Goal: Task Accomplishment & Management: Use online tool/utility

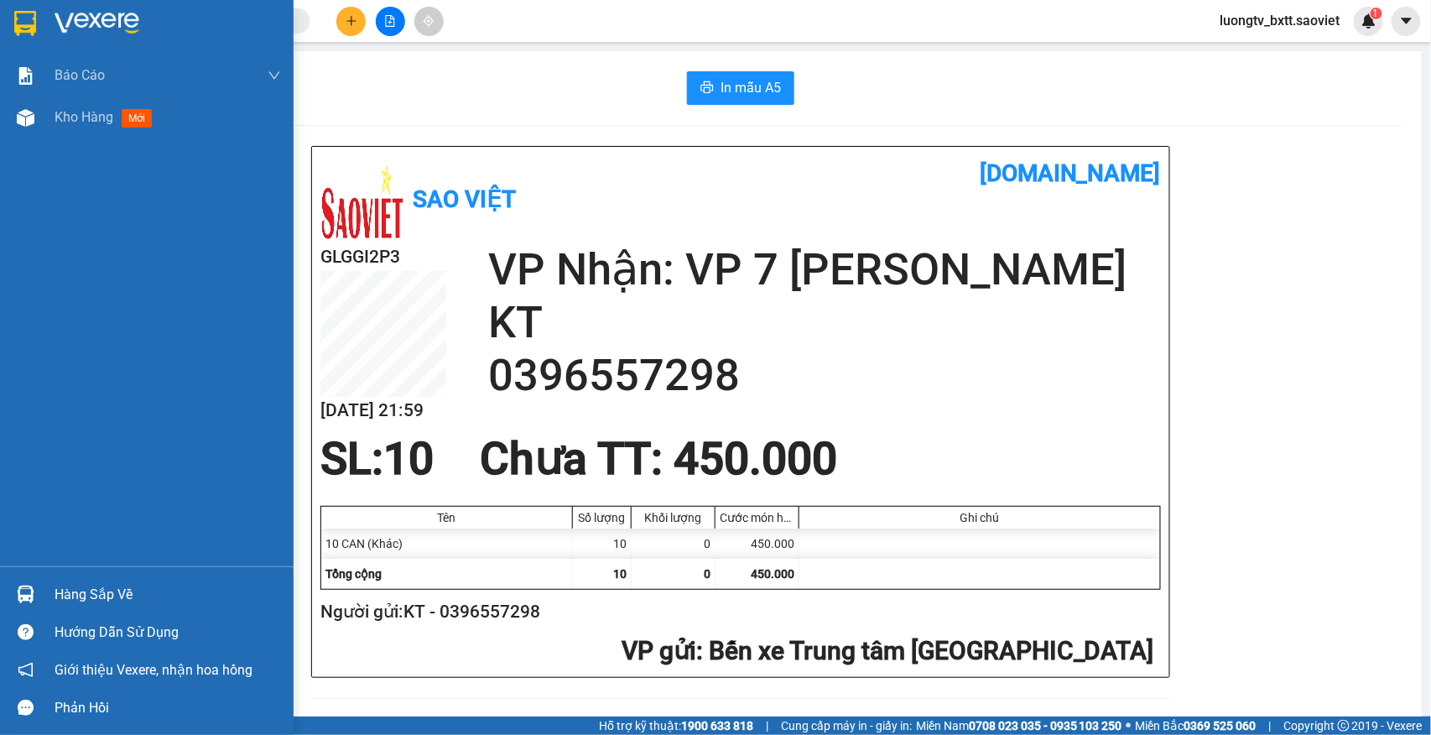
click at [55, 115] on span "Kho hàng" at bounding box center [84, 117] width 59 height 16
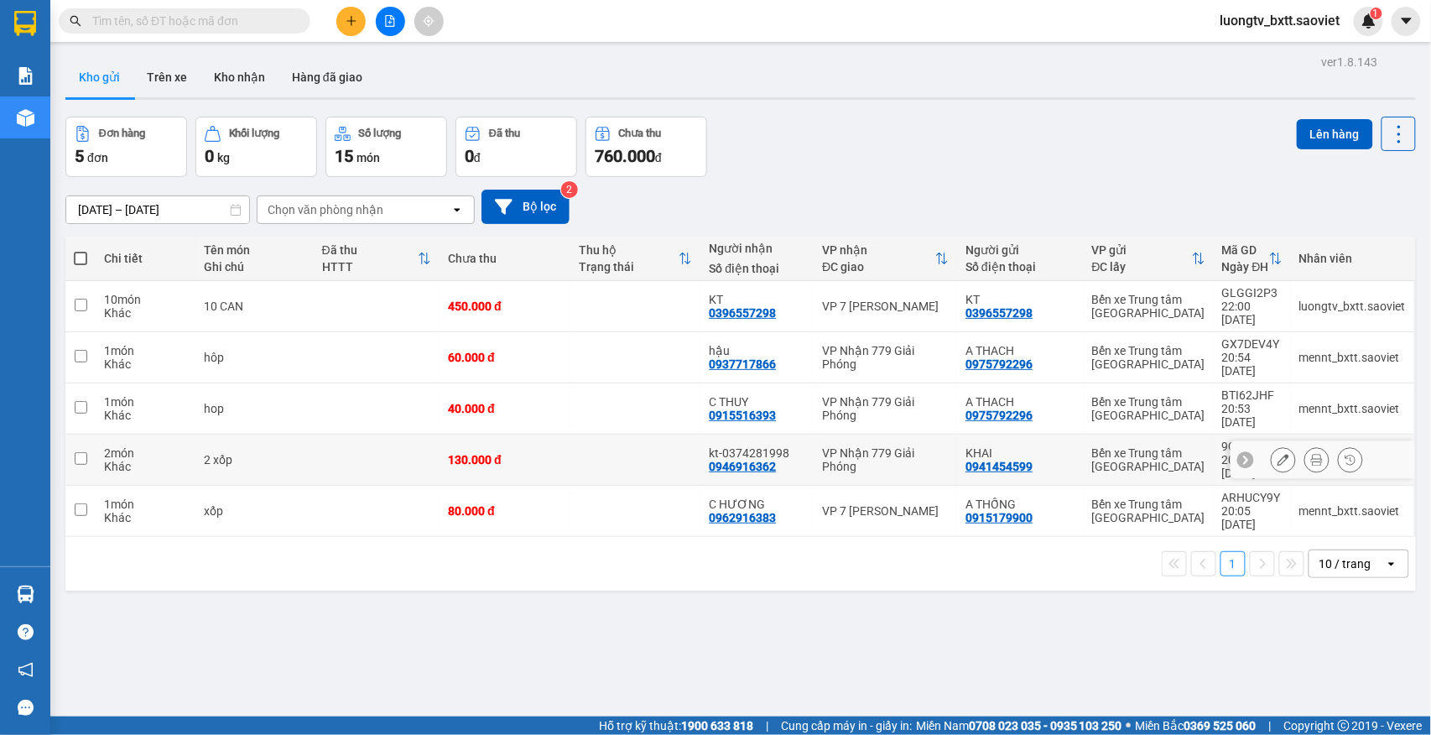
click at [886, 446] on div "VP Nhận 779 Giải Phóng" at bounding box center [885, 459] width 127 height 27
checkbox input "true"
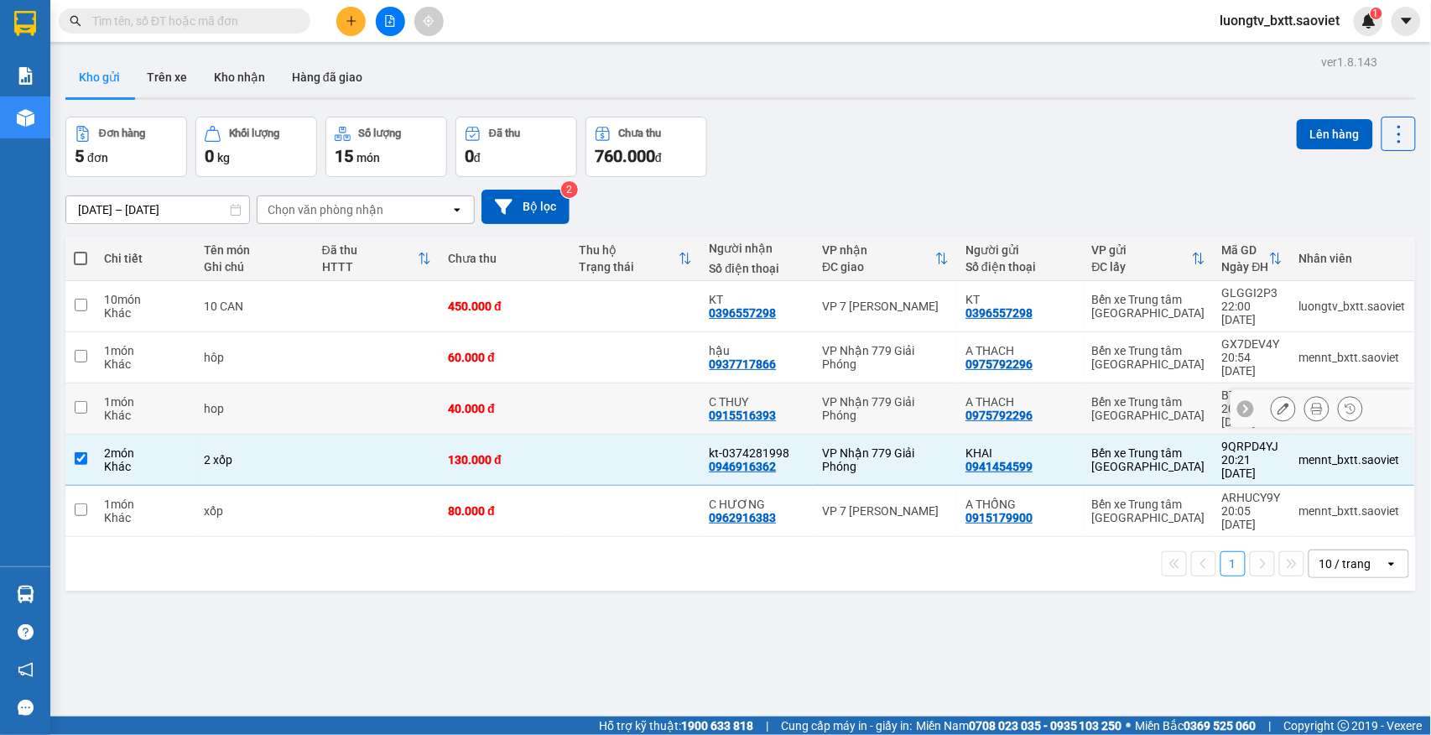
click at [891, 395] on div "VP Nhận 779 Giải Phóng" at bounding box center [885, 408] width 127 height 27
checkbox input "true"
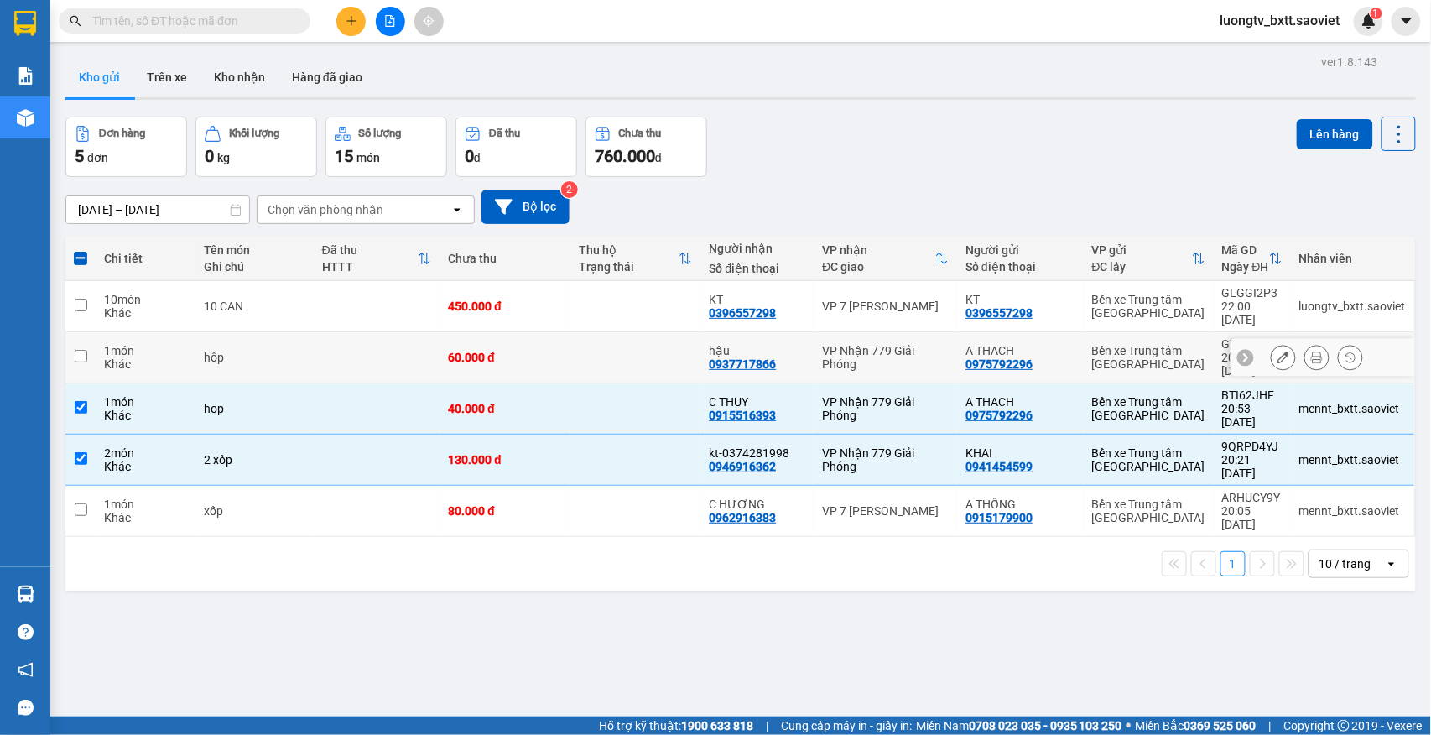
click at [902, 344] on div "VP Nhận 779 Giải Phóng" at bounding box center [885, 357] width 127 height 27
checkbox input "true"
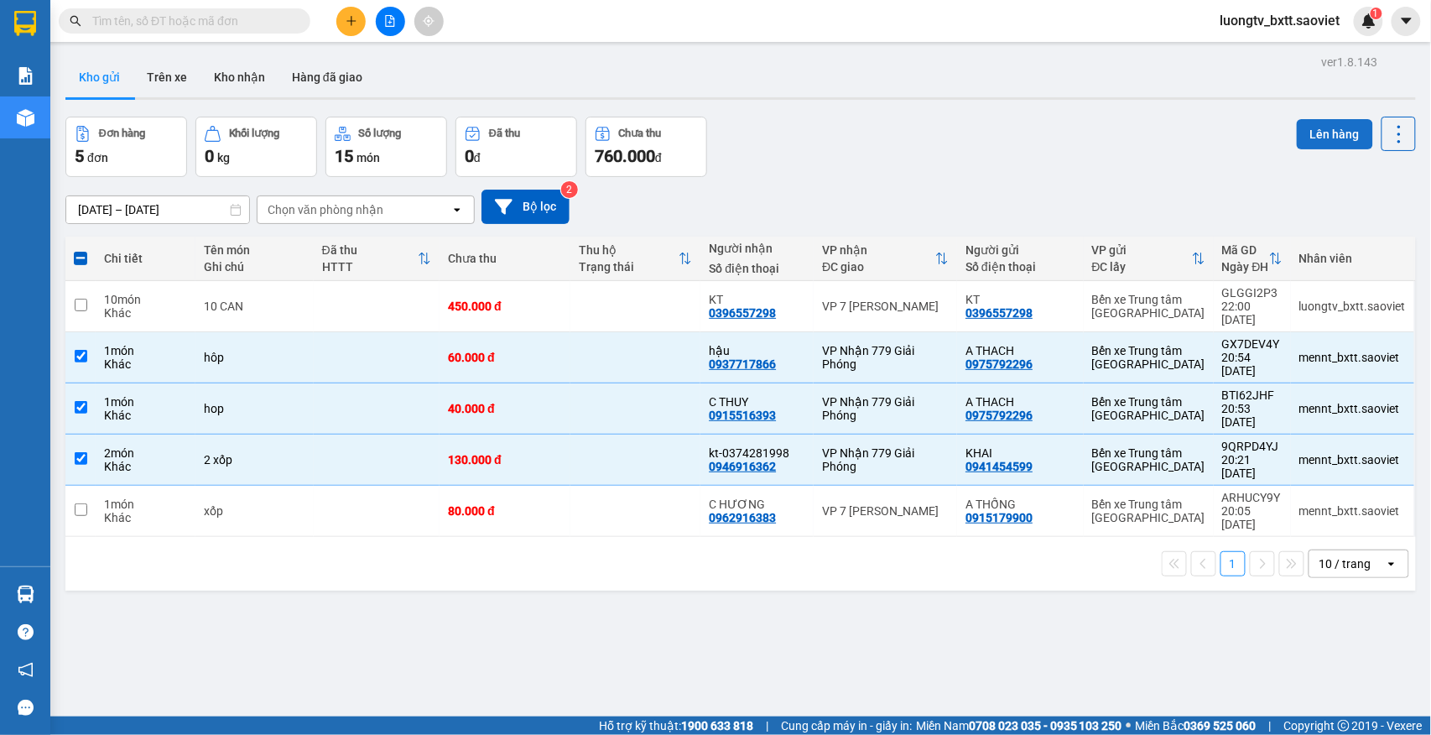
click at [1301, 144] on button "Lên hàng" at bounding box center [1334, 134] width 76 height 30
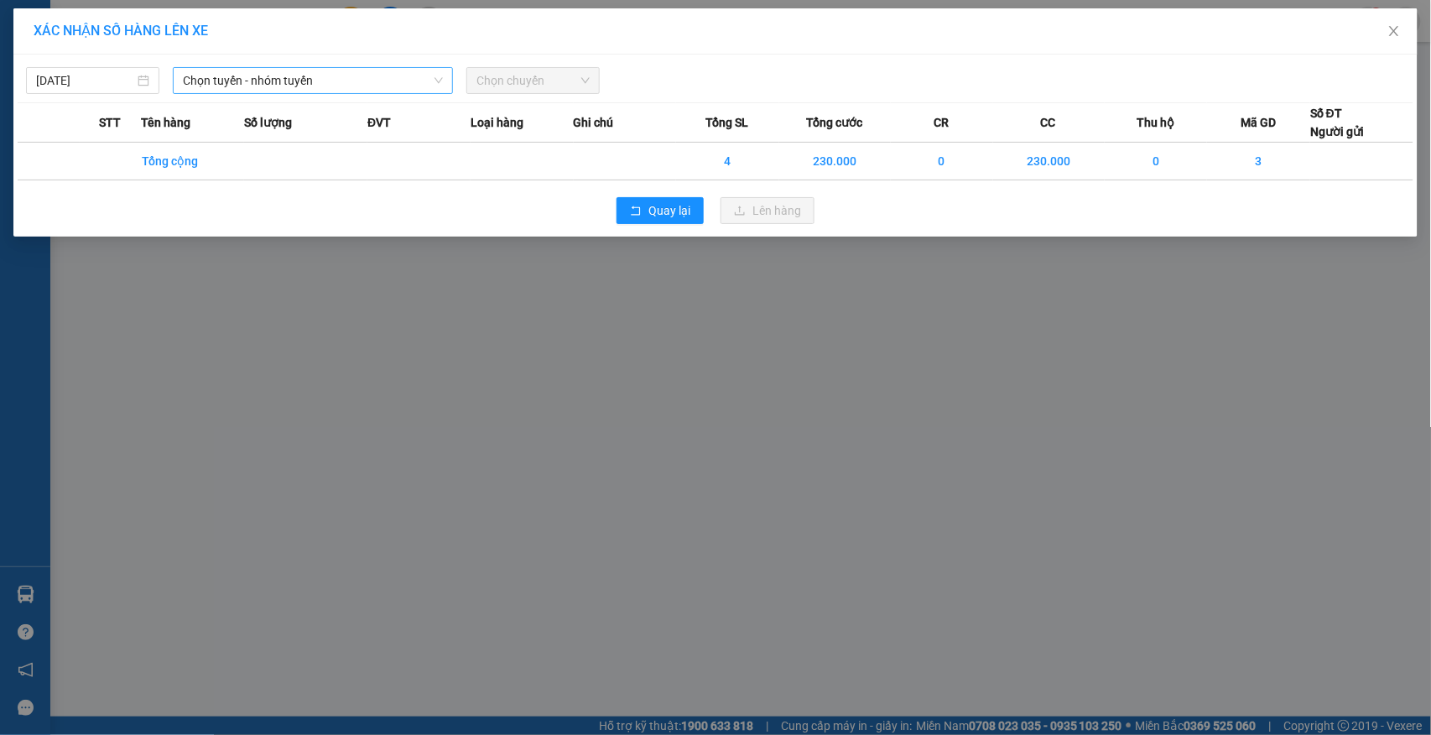
click at [310, 81] on span "Chọn tuyến - nhóm tuyến" at bounding box center [313, 80] width 260 height 25
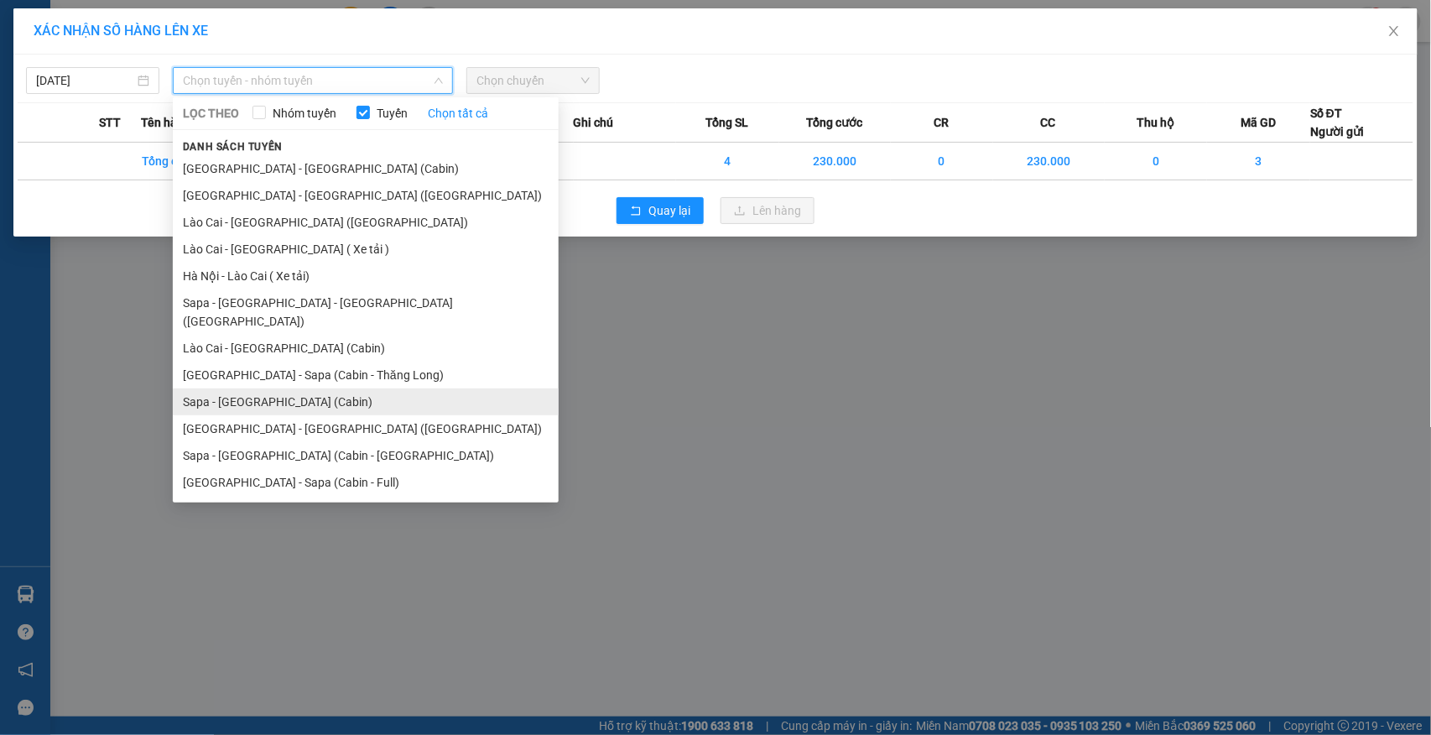
click at [260, 388] on li "Sapa - [GEOGRAPHIC_DATA] (Cabin)" at bounding box center [366, 401] width 386 height 27
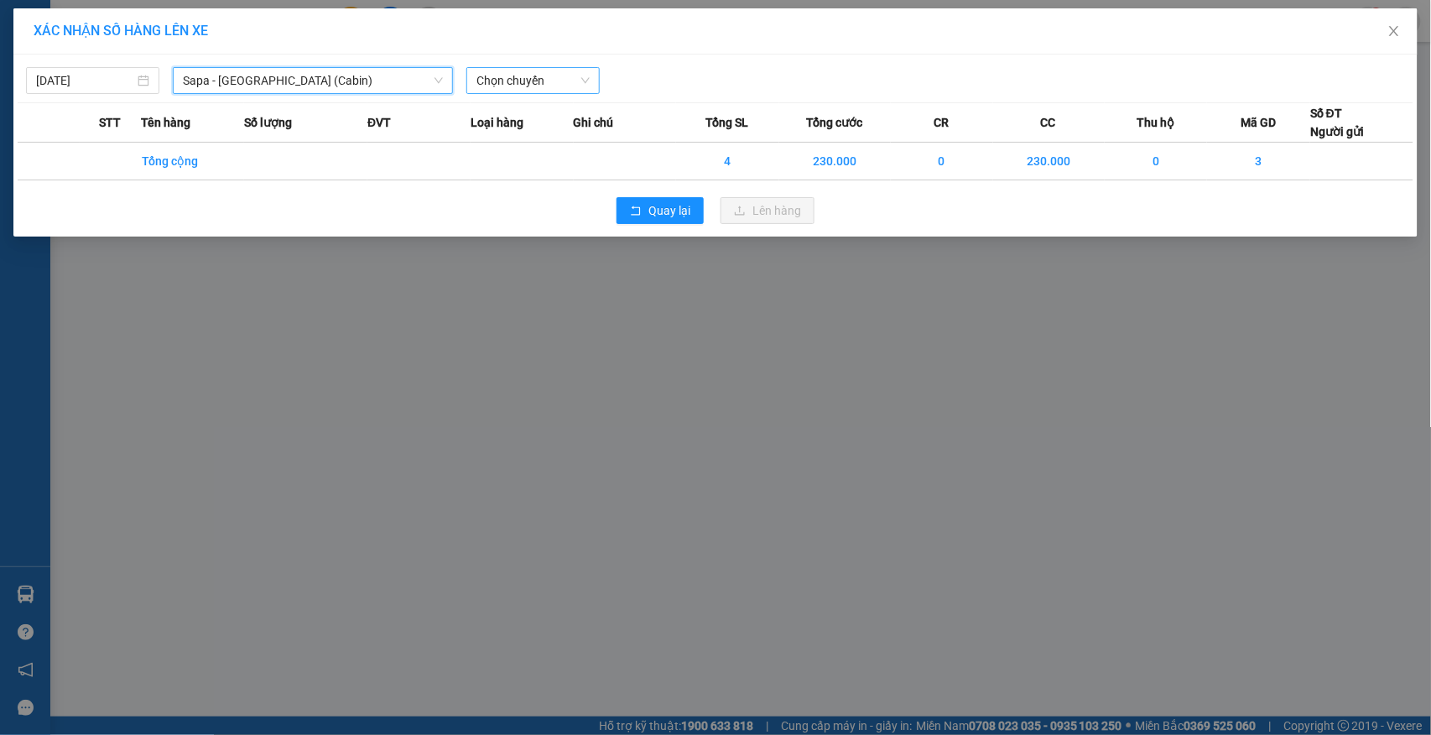
click at [542, 86] on span "Chọn chuyến" at bounding box center [532, 80] width 113 height 25
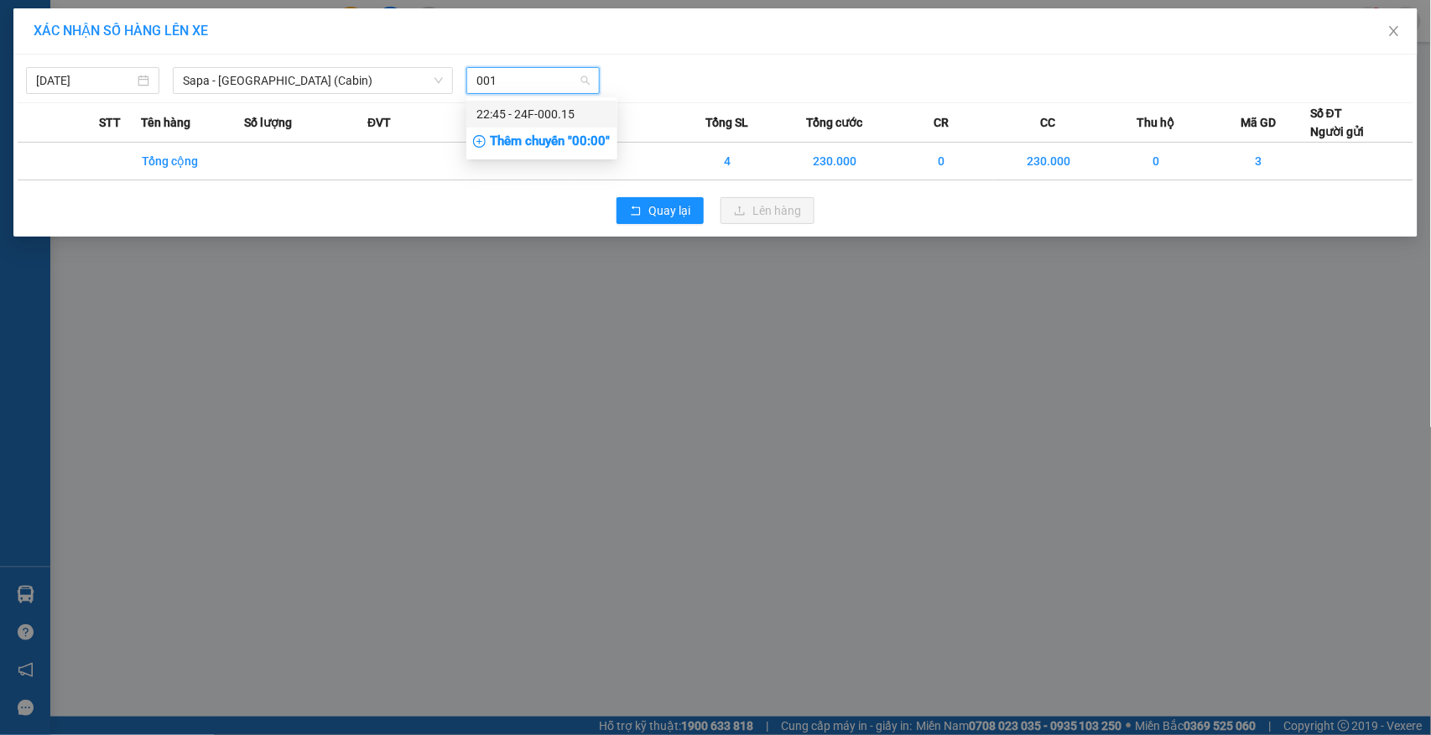
type input "0015"
click at [552, 116] on div "22:45 - 24F-000.15" at bounding box center [541, 114] width 131 height 18
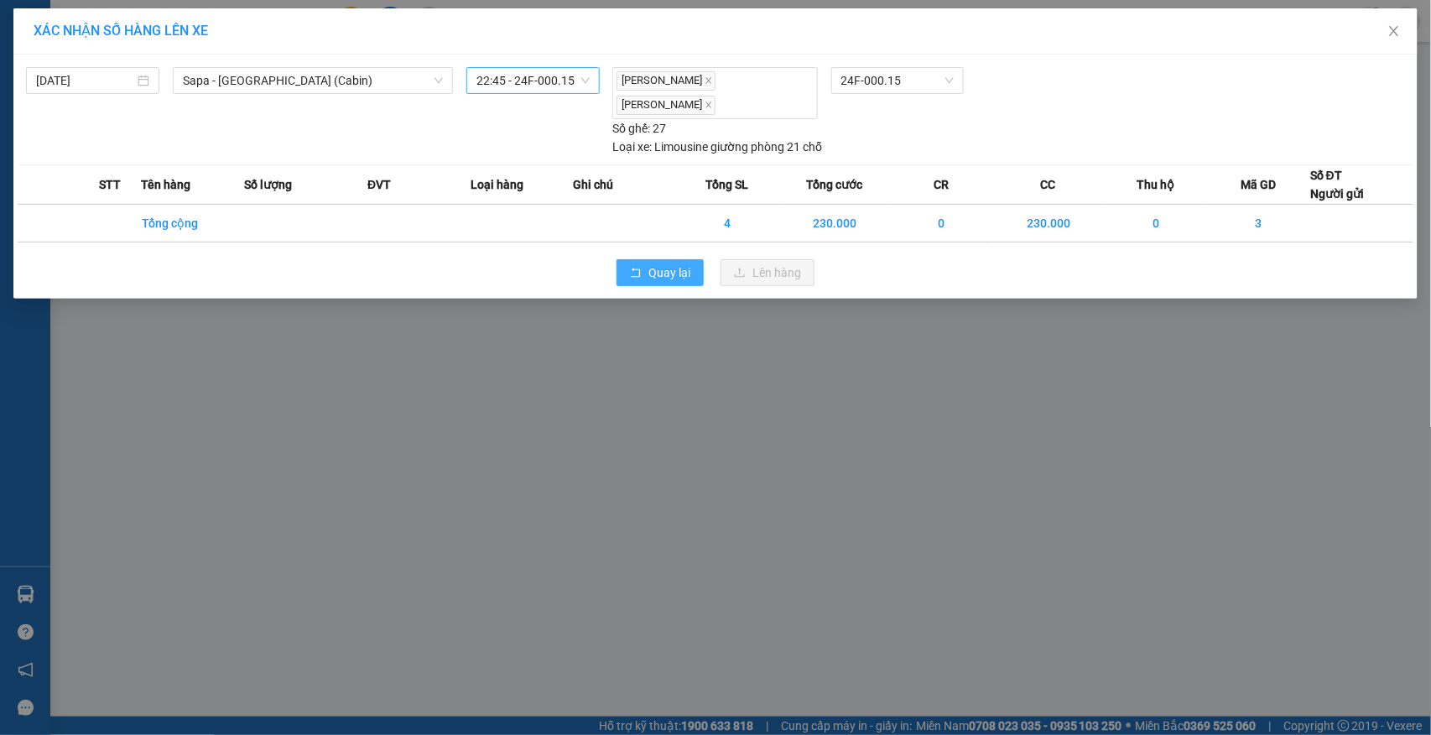
click at [669, 263] on span "Quay lại" at bounding box center [669, 272] width 42 height 18
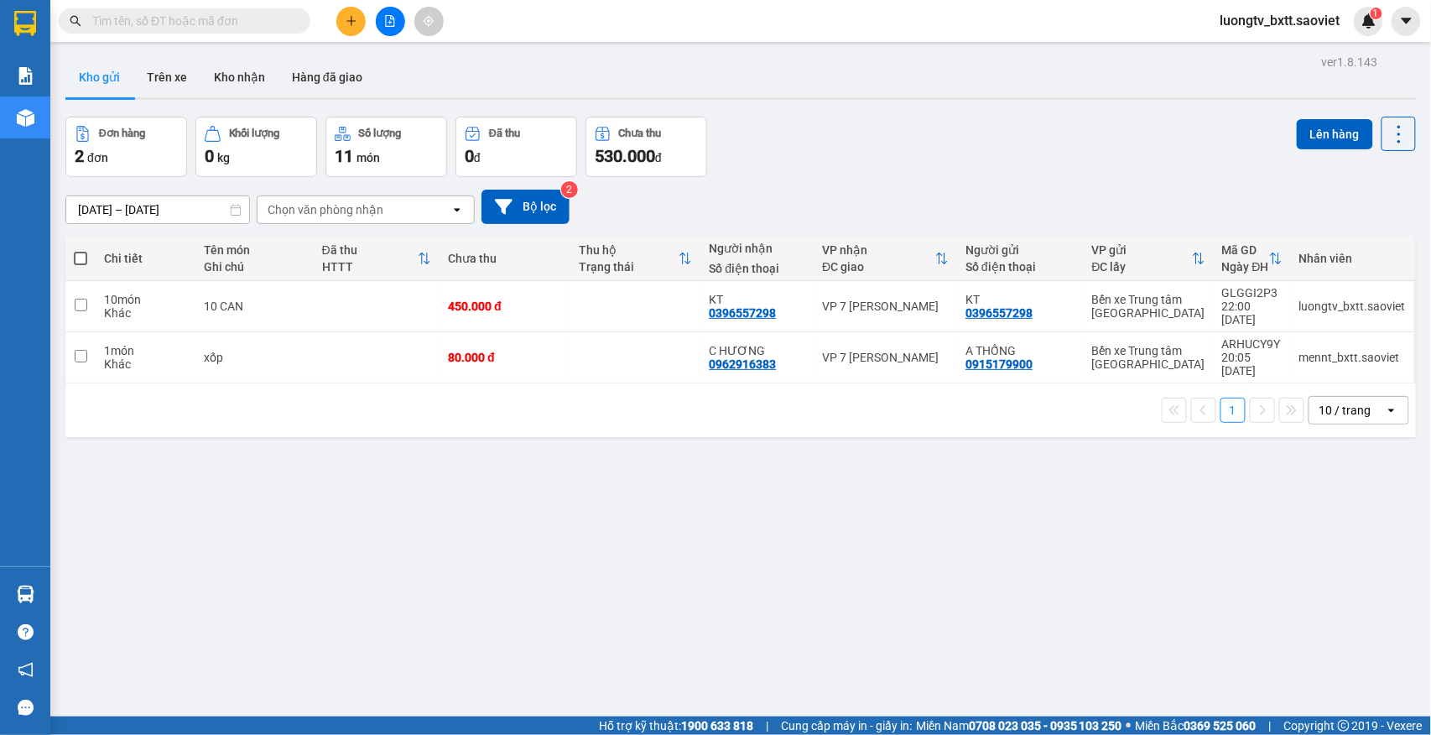
click at [879, 124] on div "Đơn hàng 2 đơn Khối lượng 0 kg Số lượng 11 món Đã thu 0 đ Chưa thu 530.000 đ Lê…" at bounding box center [740, 147] width 1350 height 60
click at [165, 88] on button "Trên xe" at bounding box center [166, 77] width 67 height 40
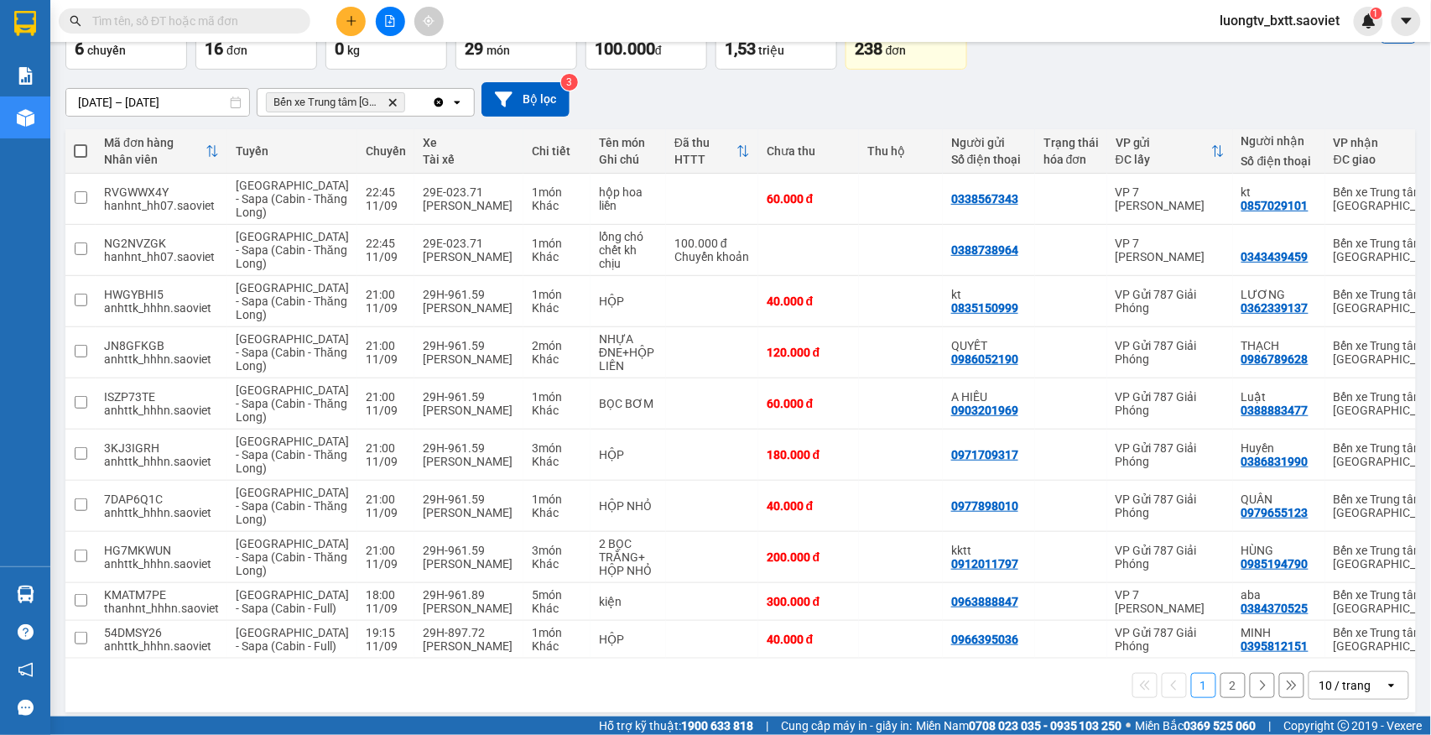
scroll to position [263, 0]
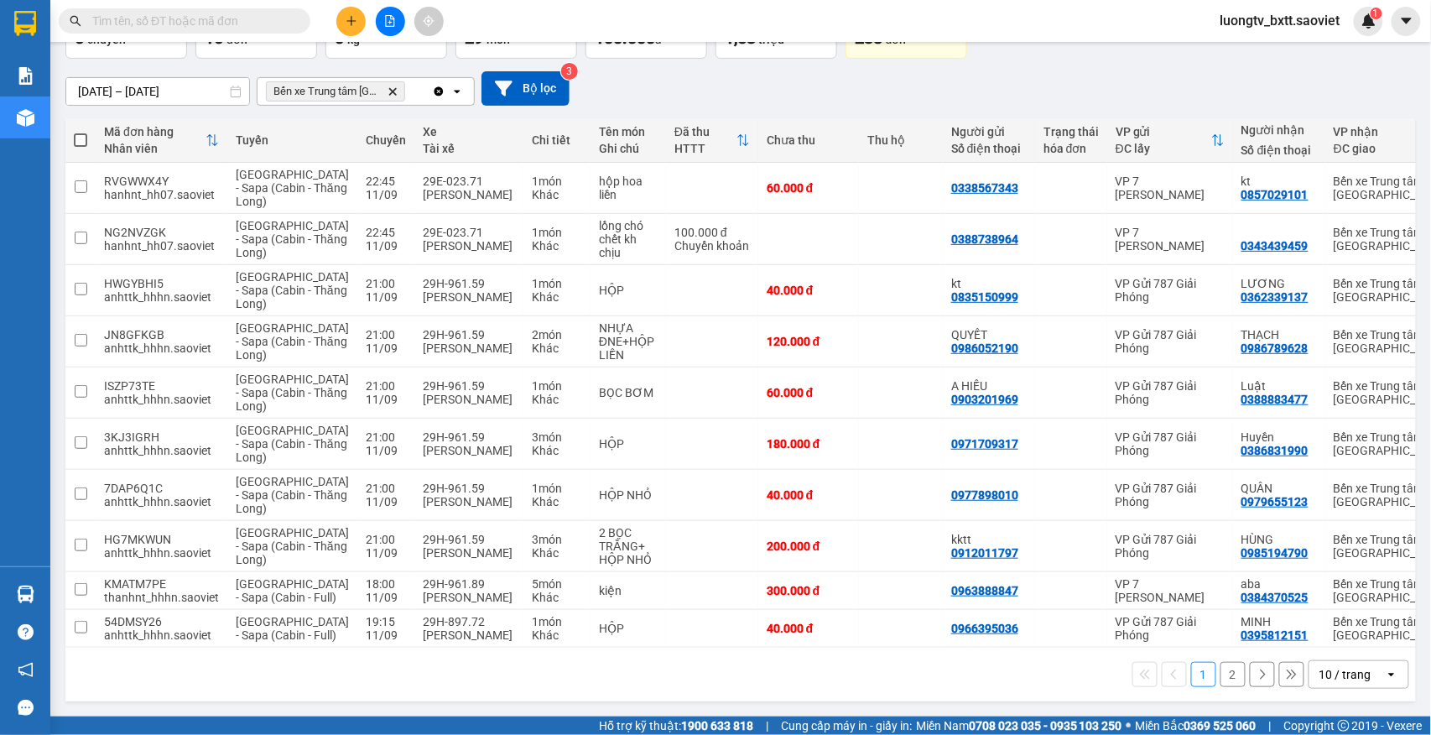
click at [1220, 676] on button "2" at bounding box center [1232, 674] width 25 height 25
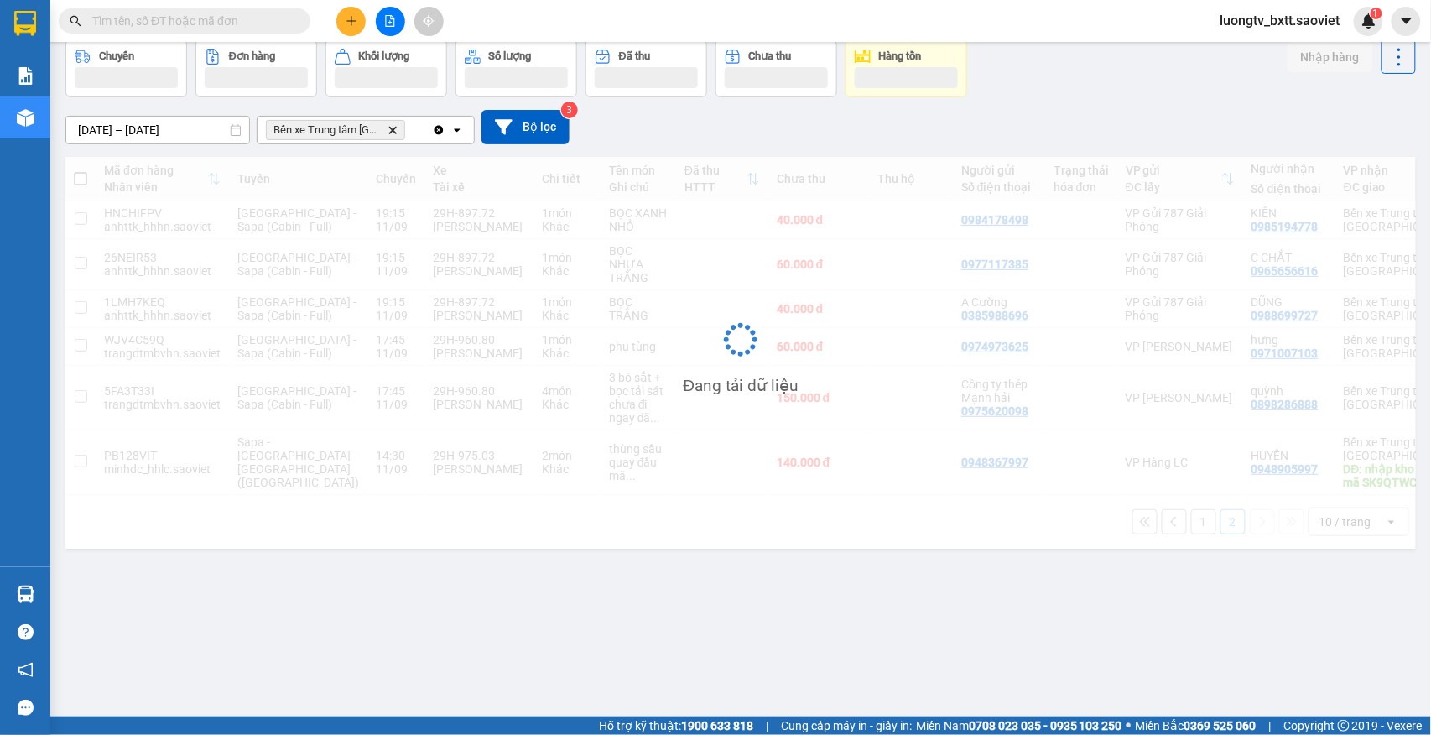
scroll to position [77, 0]
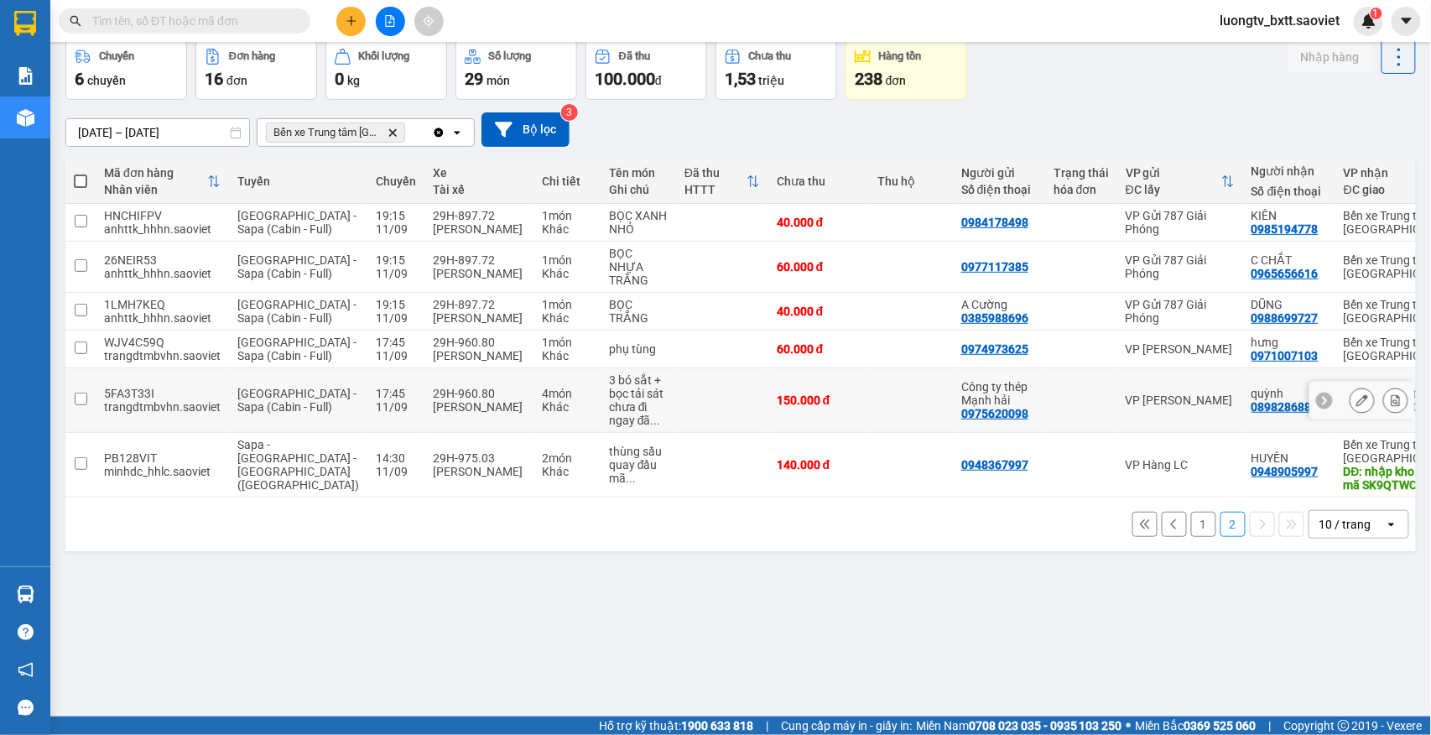
click at [1045, 433] on td at bounding box center [1081, 400] width 72 height 65
checkbox input "true"
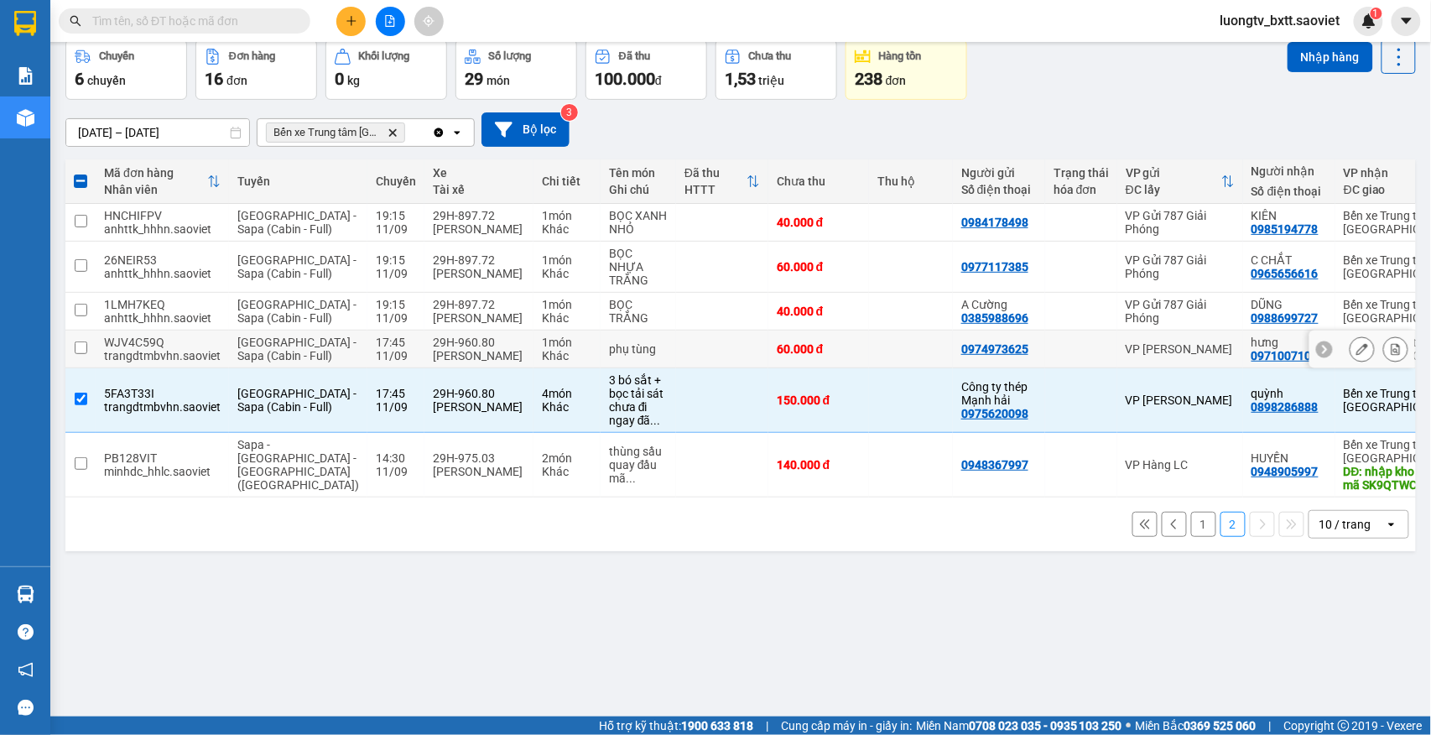
click at [869, 368] on td at bounding box center [911, 349] width 84 height 38
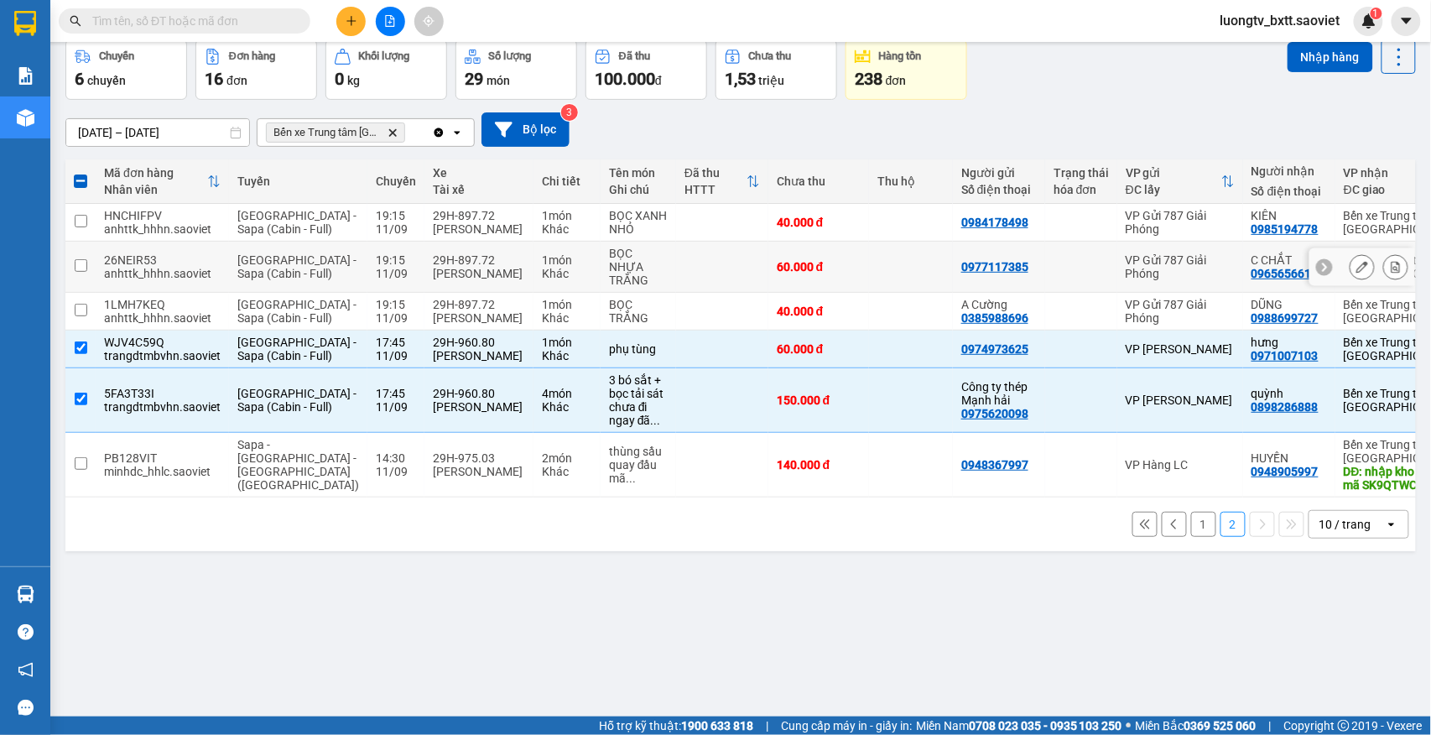
scroll to position [0, 0]
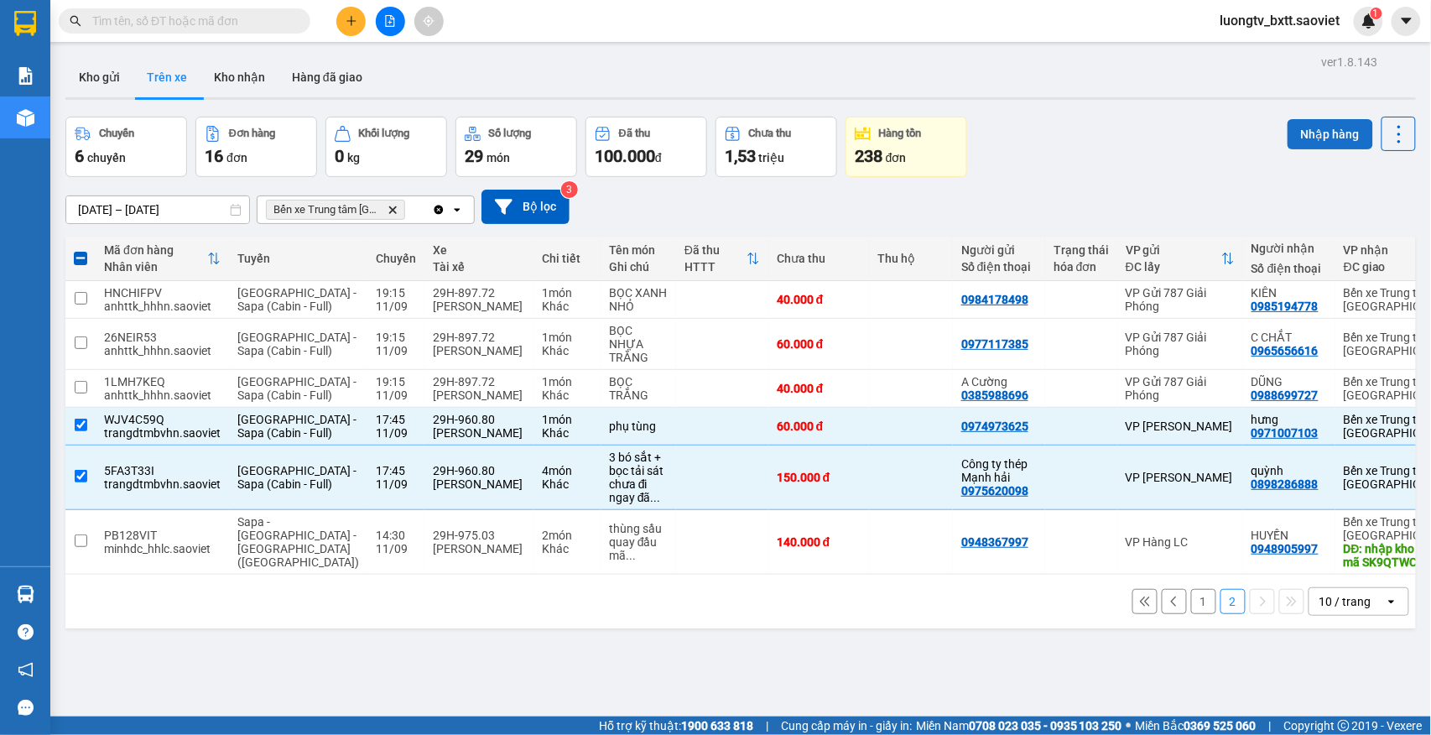
click at [1295, 141] on button "Nhập hàng" at bounding box center [1330, 134] width 86 height 30
checkbox input "false"
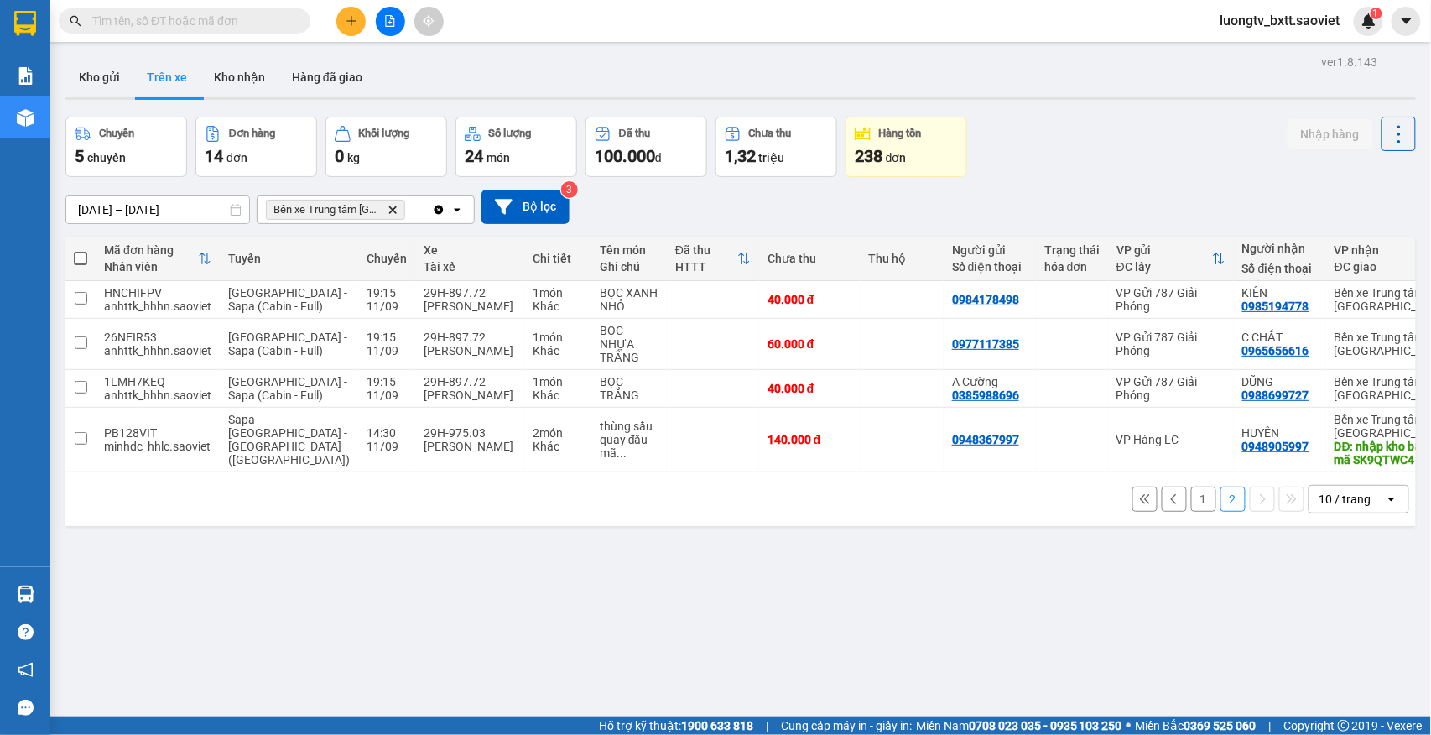
click at [1191, 512] on button "1" at bounding box center [1203, 498] width 25 height 25
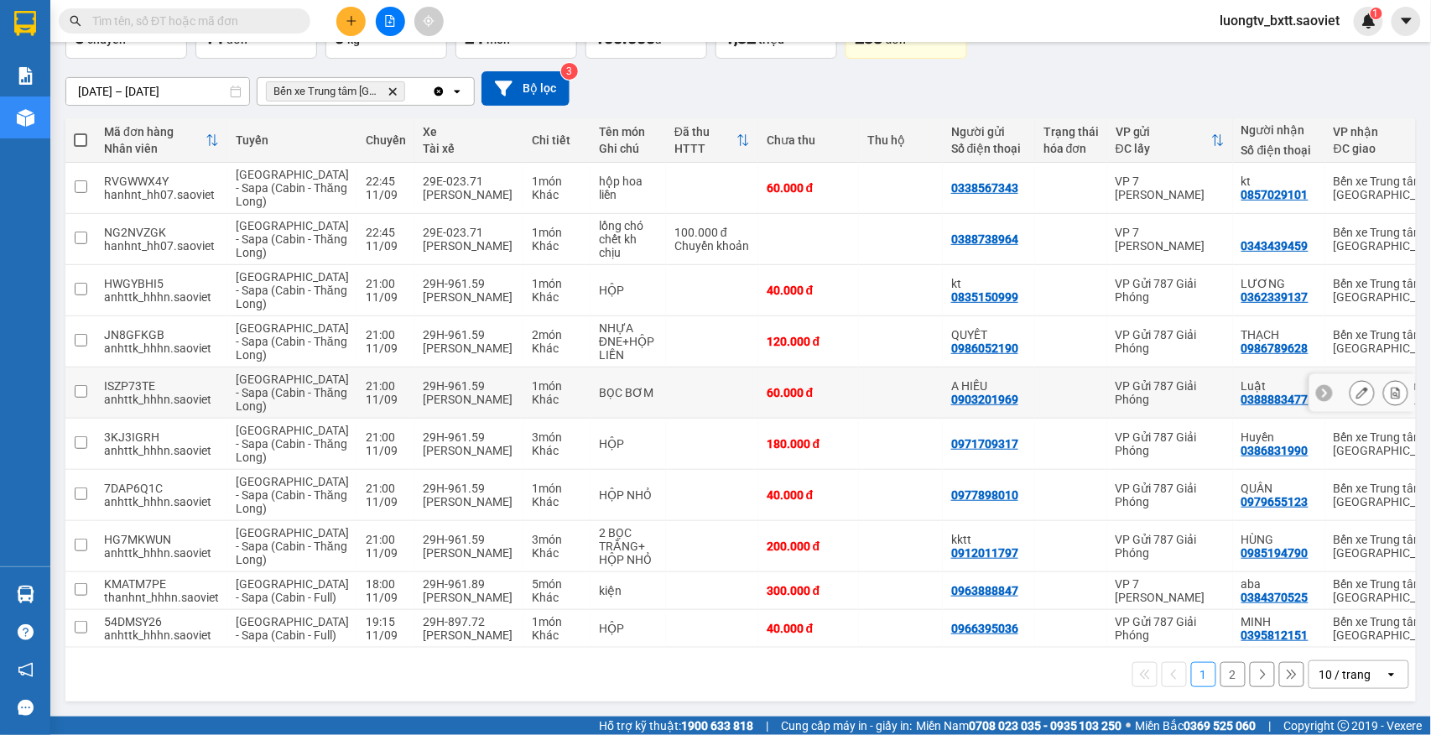
scroll to position [263, 0]
click at [1384, 532] on button at bounding box center [1395, 546] width 23 height 29
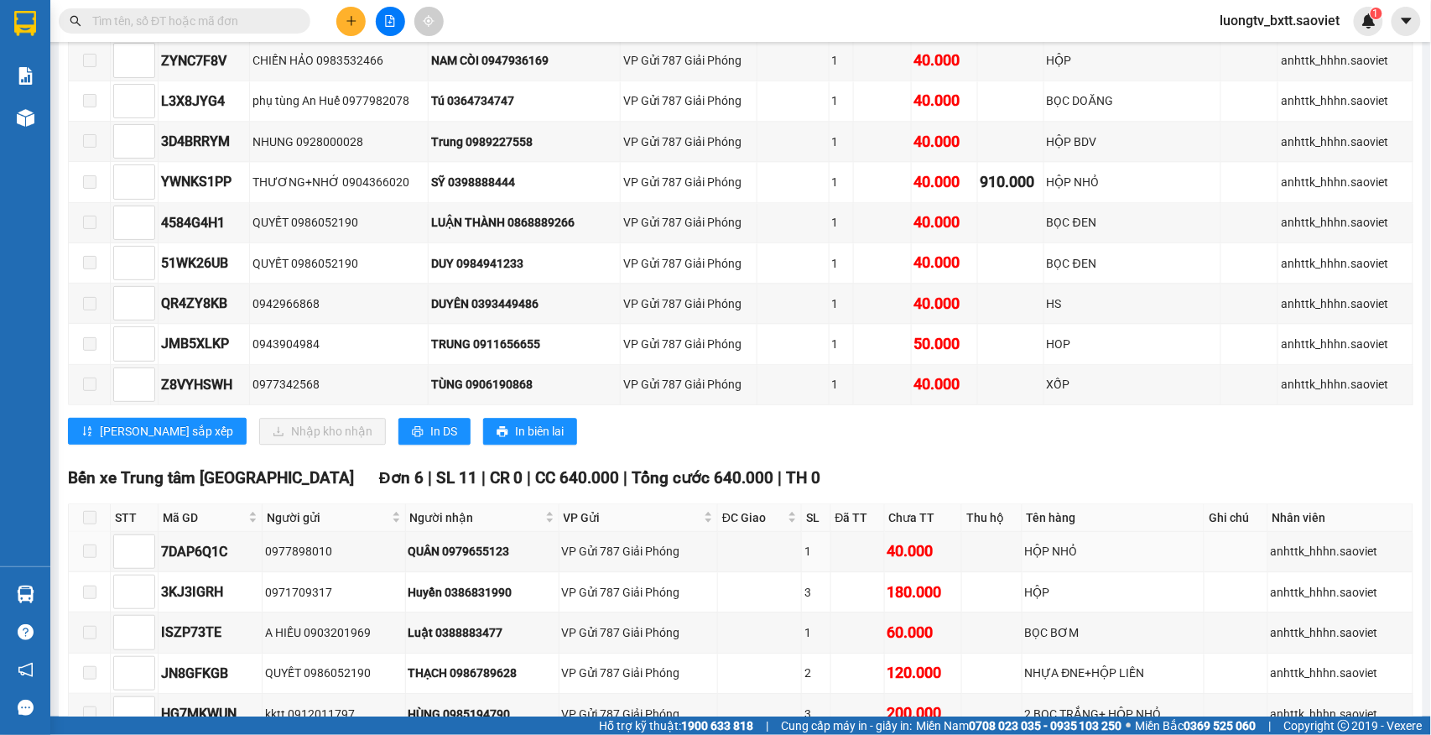
scroll to position [1677, 0]
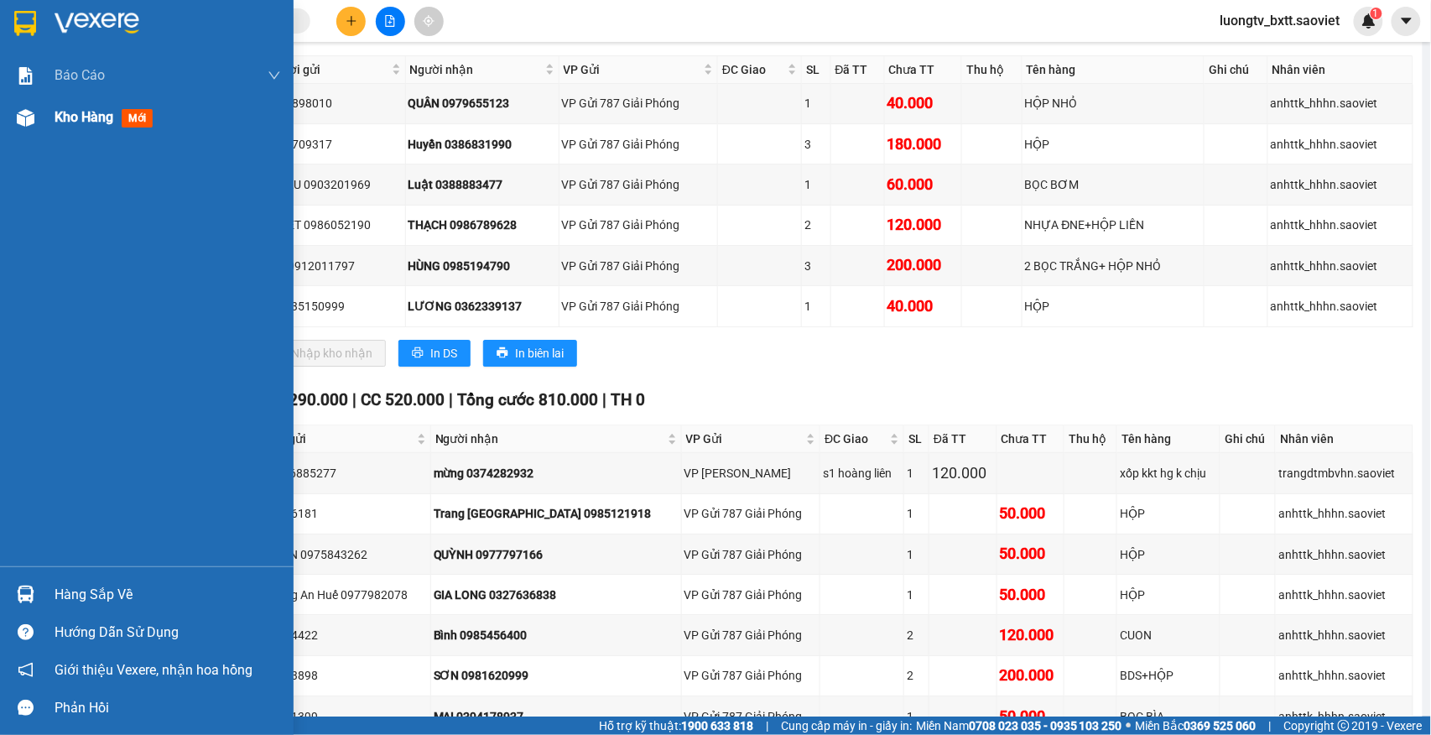
click at [84, 122] on span "Kho hàng" at bounding box center [84, 117] width 59 height 16
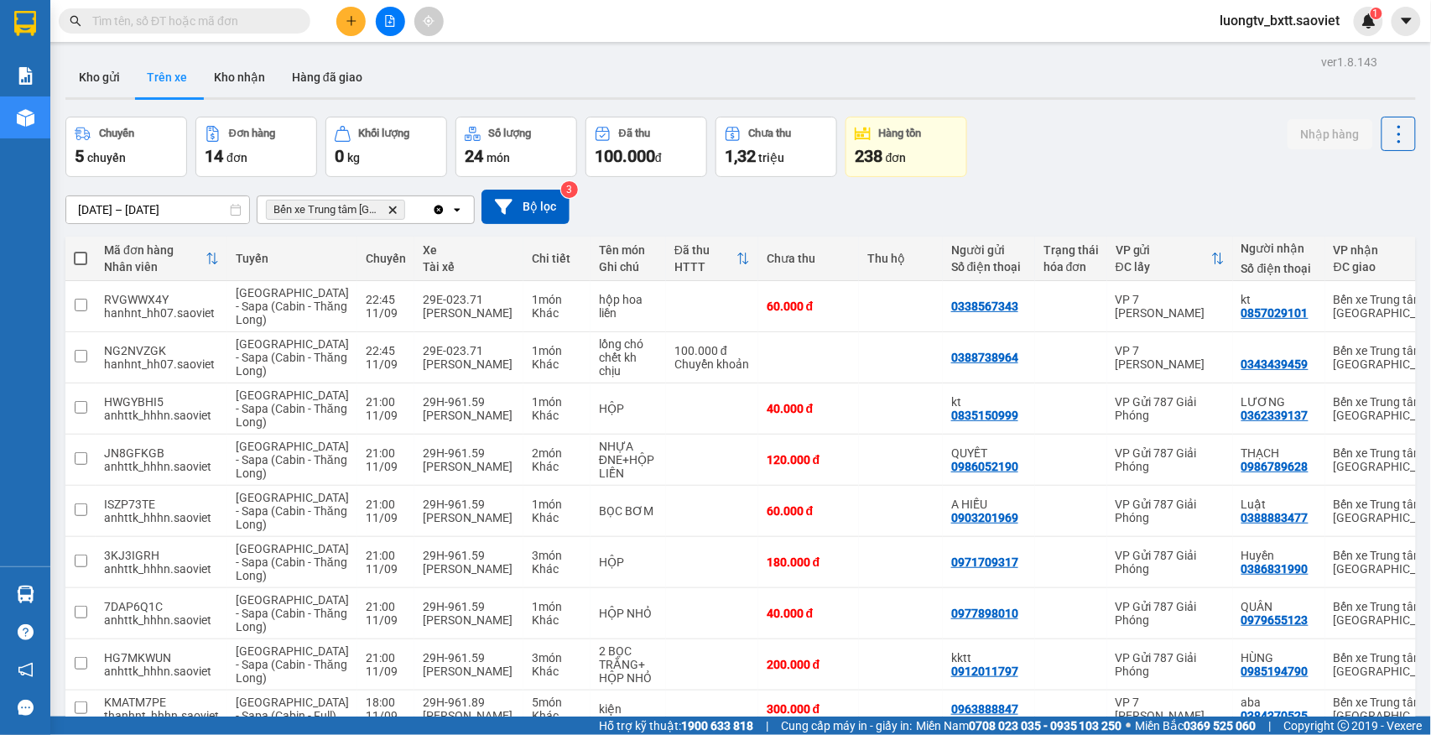
click at [1023, 161] on div "Chuyến 5 chuyến Đơn hàng 14 đơn Khối lượng 0 kg Số lượng 24 món Đã thu 100.000 …" at bounding box center [740, 147] width 1350 height 60
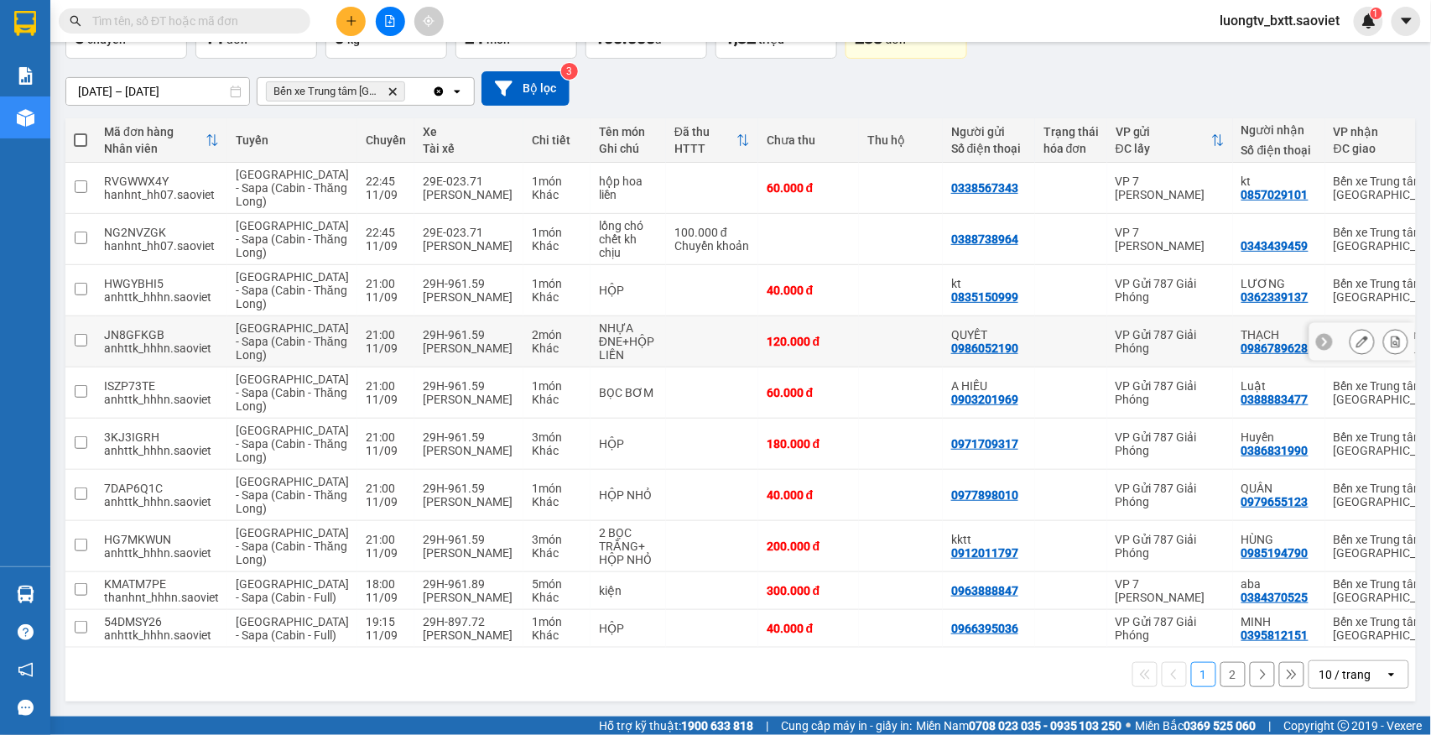
scroll to position [263, 0]
click at [1220, 676] on button "2" at bounding box center [1232, 674] width 25 height 25
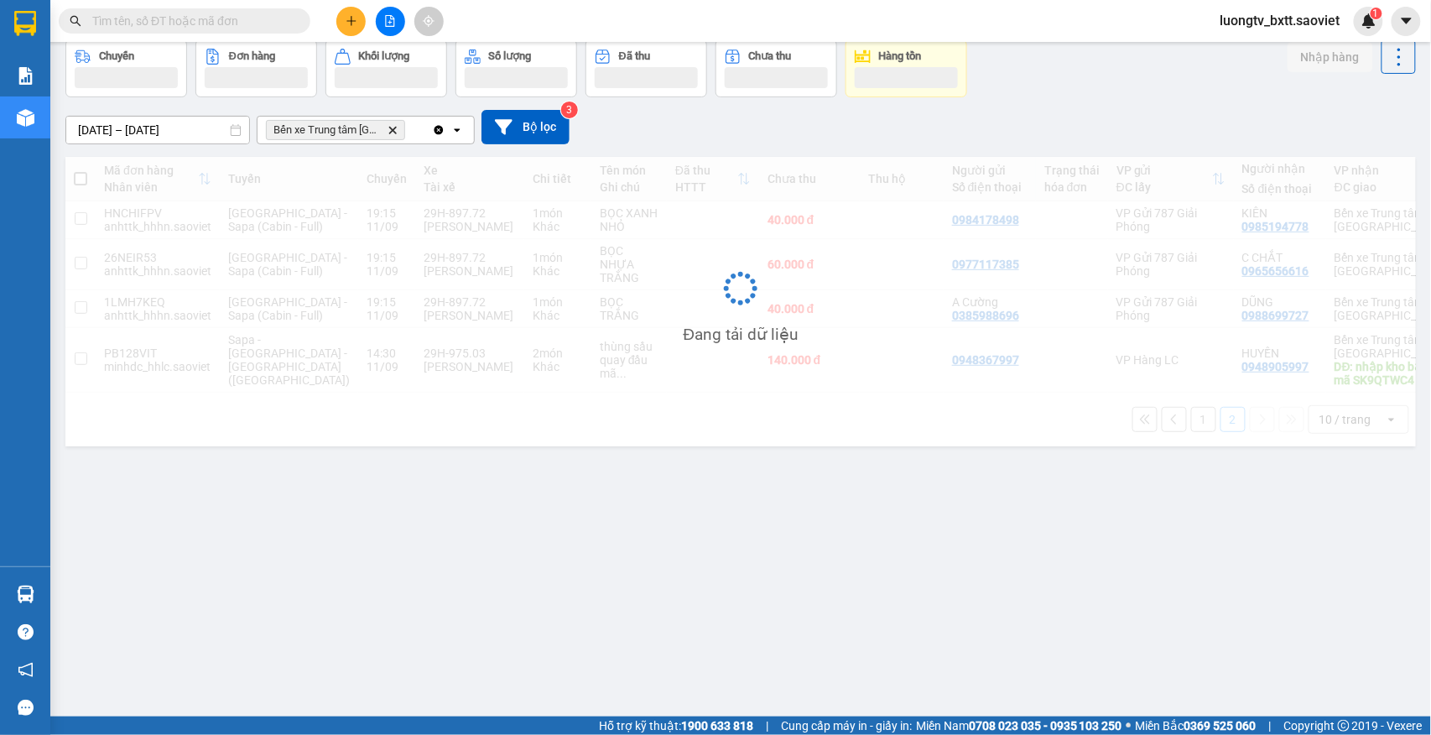
scroll to position [77, 0]
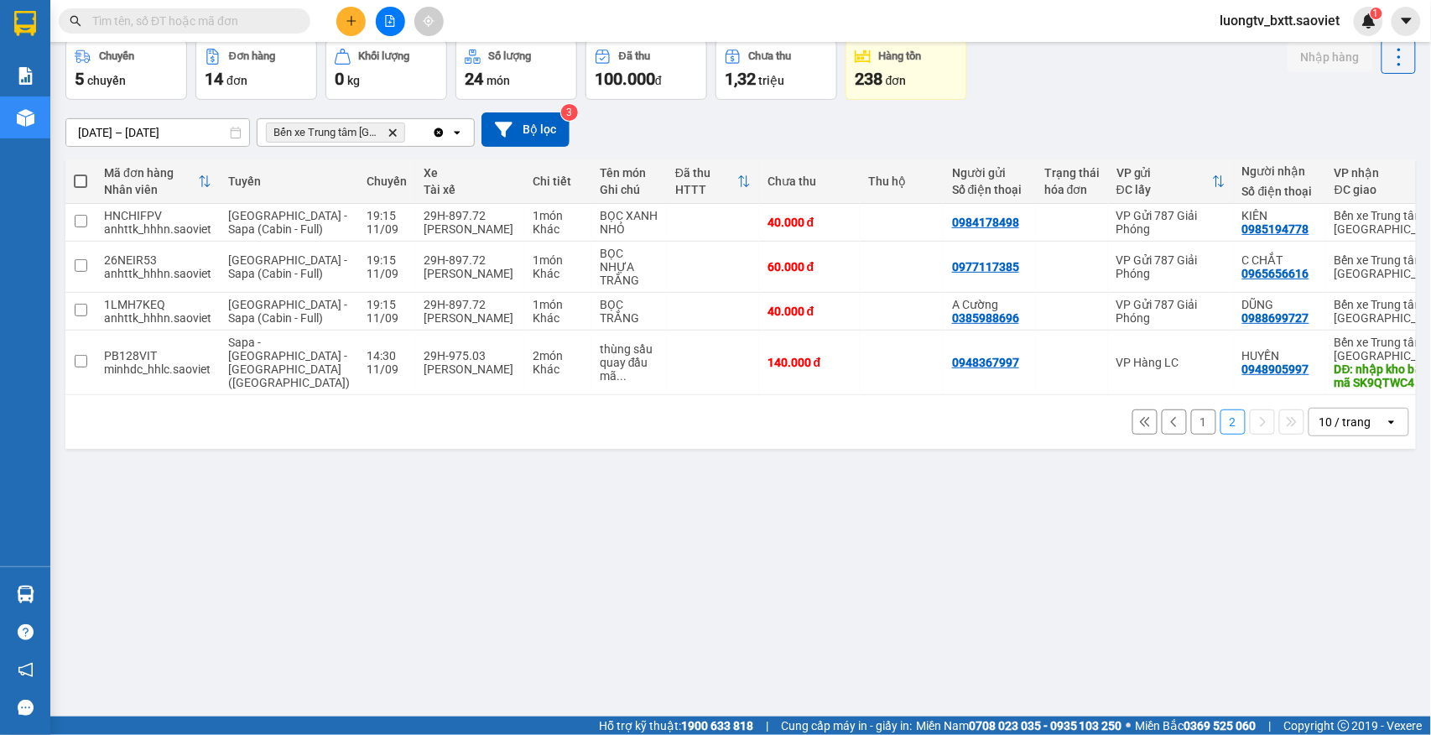
drag, startPoint x: 1097, startPoint y: 628, endPoint x: 404, endPoint y: 778, distance: 708.7
click at [404, 734] on html "Kết quả tìm kiếm ( 0 ) Bộ lọc No Data luongtv_bxtt.saoviet 1 Báo cáo 1B. Chi ti…" at bounding box center [715, 367] width 1431 height 735
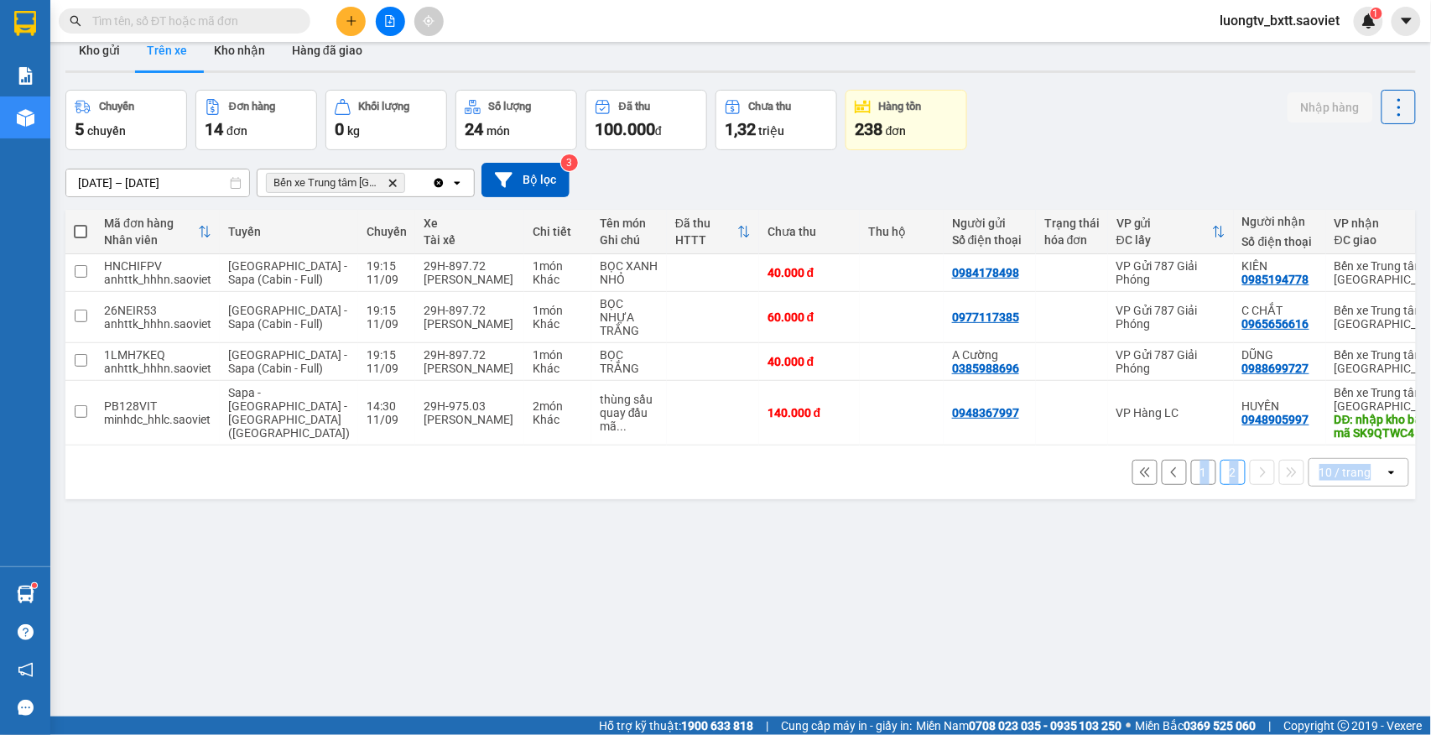
scroll to position [0, 0]
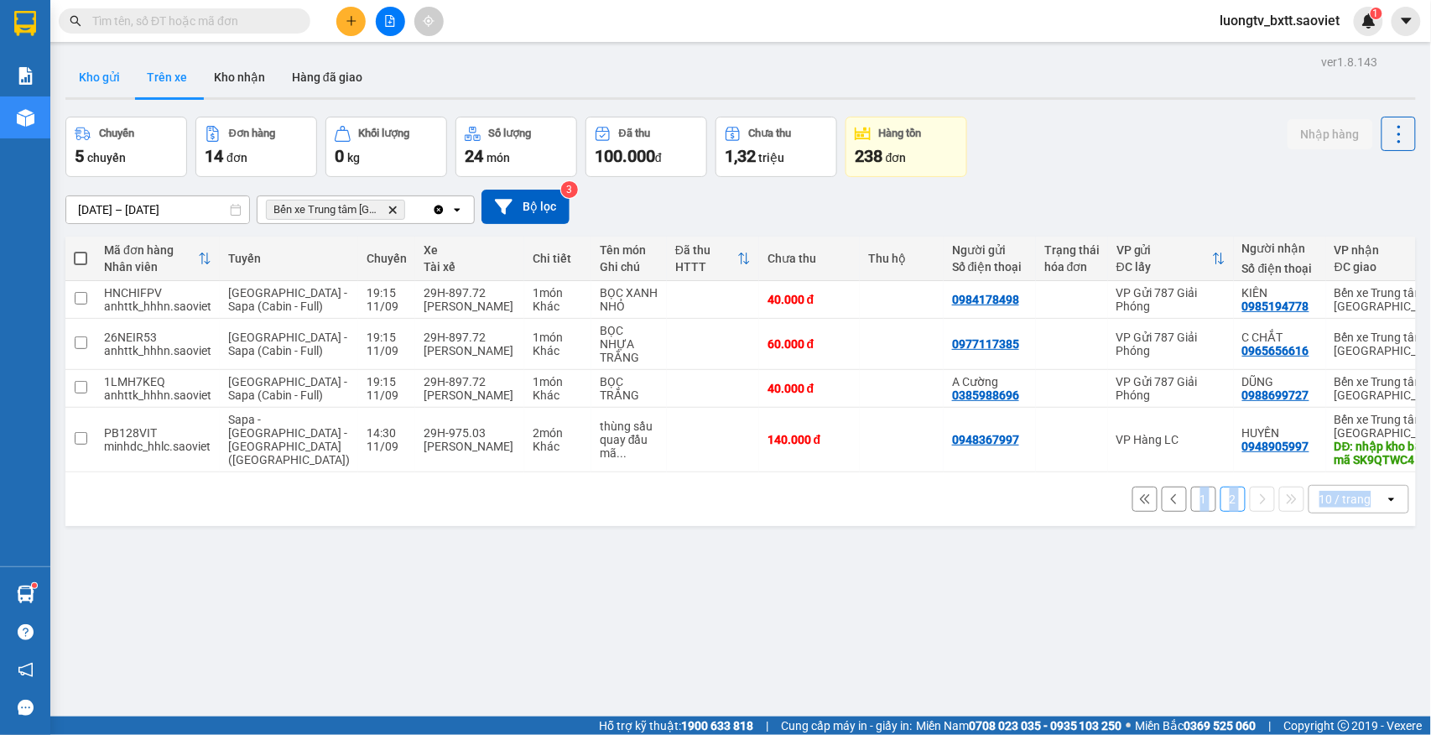
click at [72, 78] on button "Kho gửi" at bounding box center [99, 77] width 68 height 40
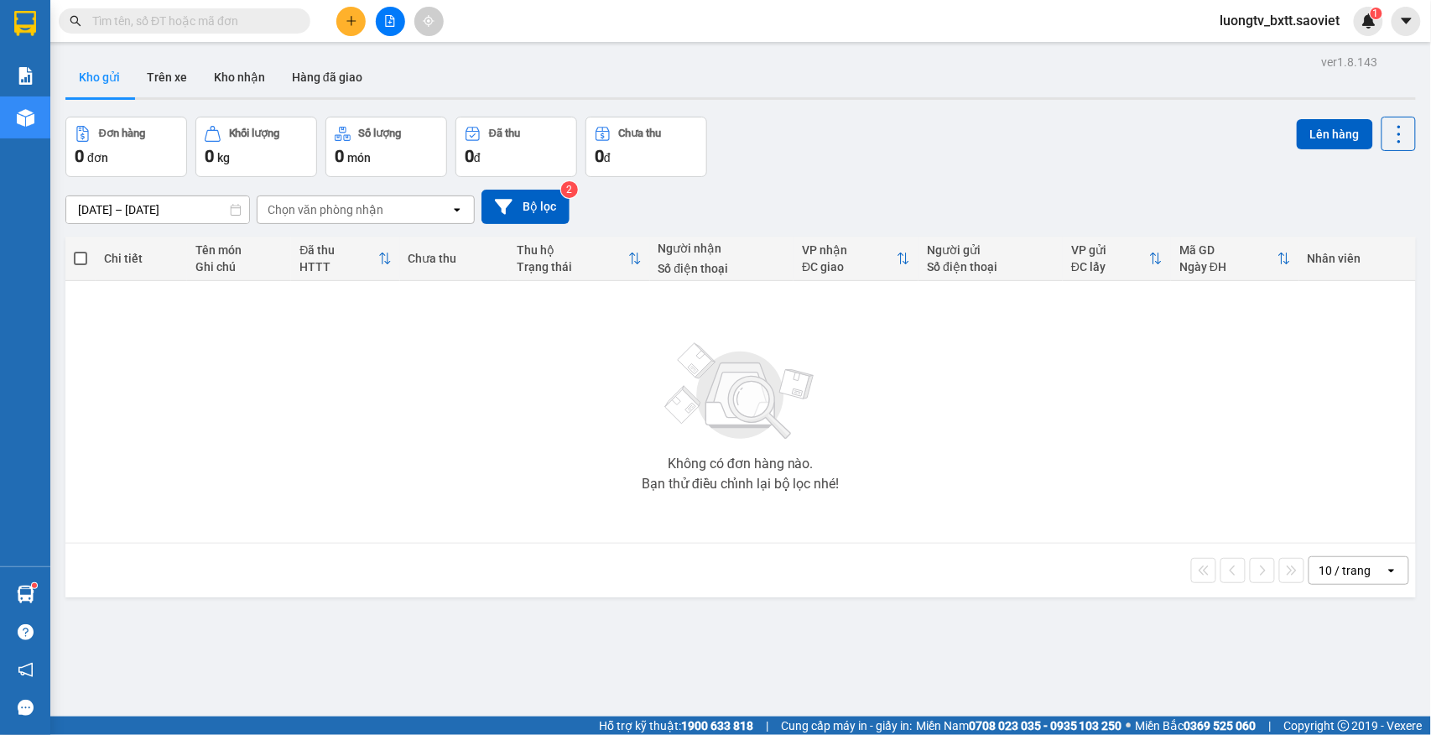
click at [1081, 165] on div "Đơn hàng 0 đơn Khối lượng 0 kg Số lượng 0 món Đã thu 0 đ Chưa thu 0 đ Lên hàng" at bounding box center [740, 147] width 1350 height 60
click at [1075, 153] on div "Đơn hàng 0 đơn Khối lượng 0 kg Số lượng 0 món Đã thu 0 đ Chưa thu 0 đ Lên hàng" at bounding box center [740, 147] width 1350 height 60
